Goal: Find specific page/section: Find specific page/section

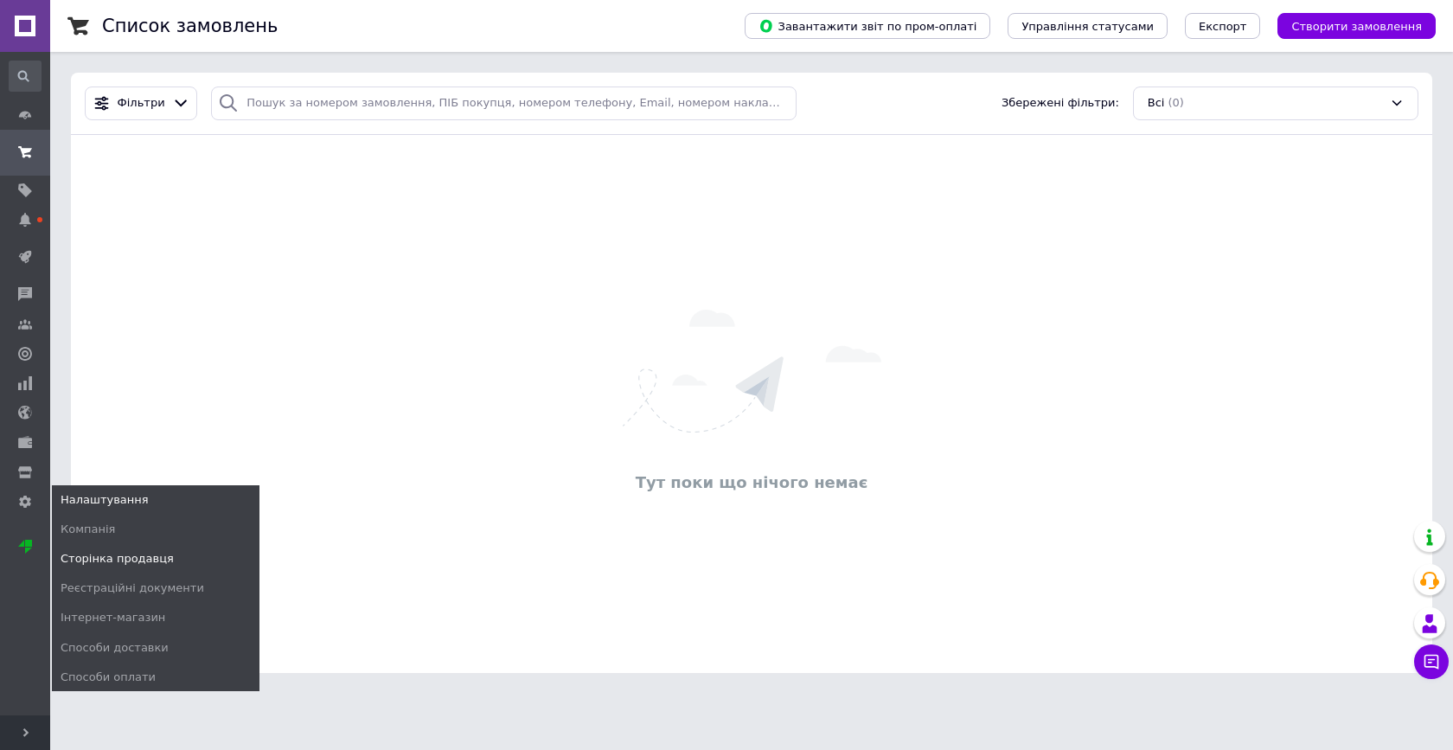
click at [109, 554] on span "Сторінка продавця" at bounding box center [117, 559] width 113 height 16
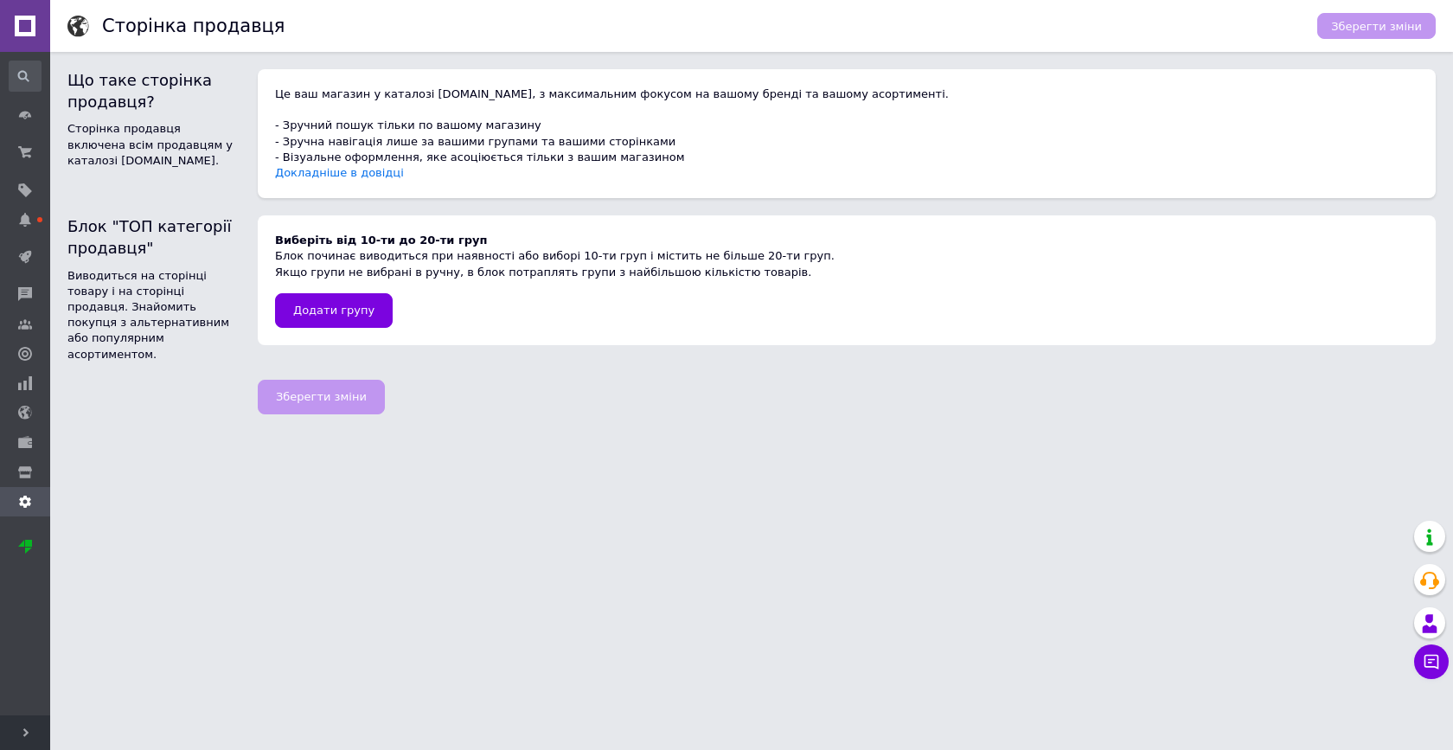
click at [35, 21] on link at bounding box center [25, 26] width 50 height 52
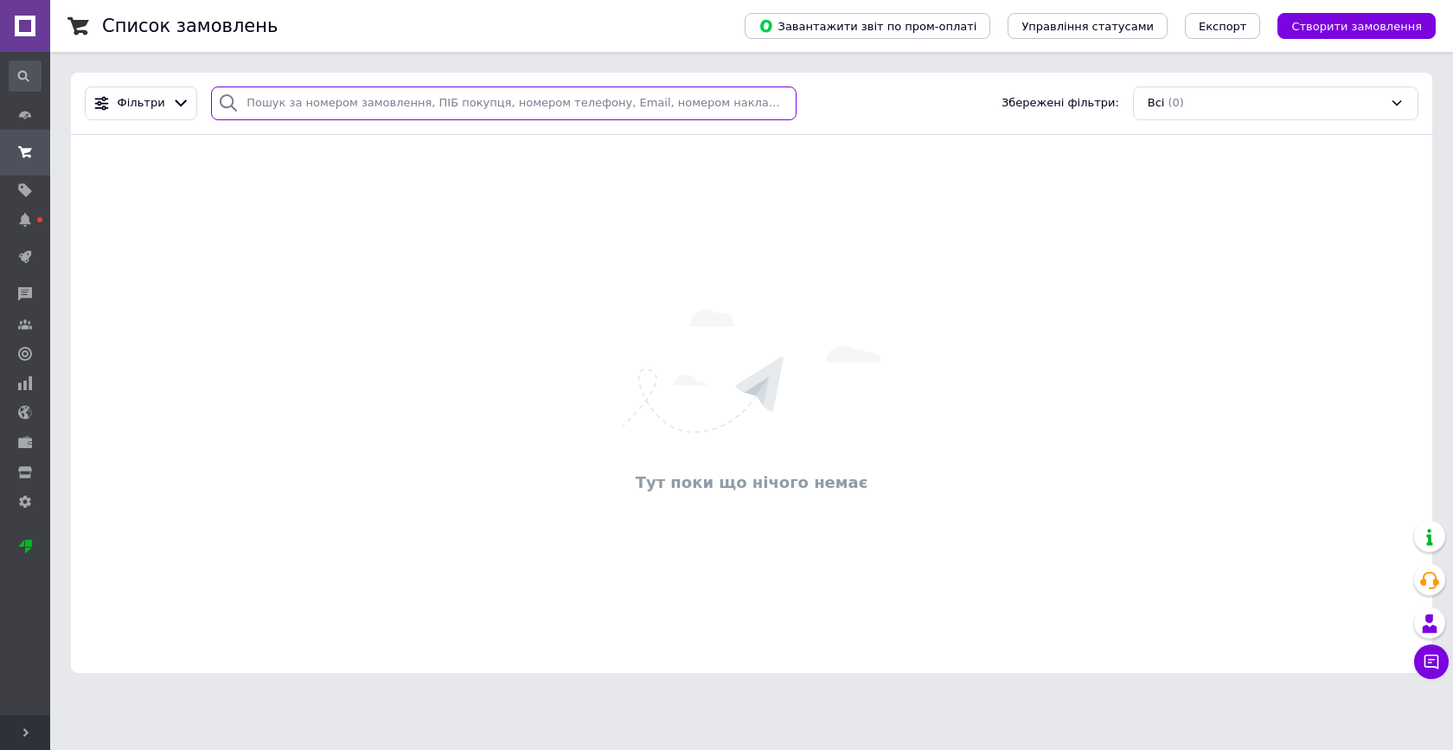
click at [770, 113] on input "search" at bounding box center [503, 104] width 585 height 34
